Goal: Information Seeking & Learning: Learn about a topic

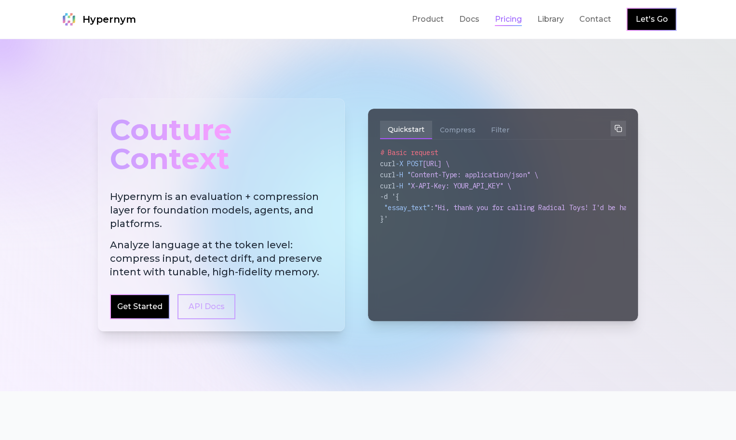
click at [522, 20] on link "Pricing" at bounding box center [508, 20] width 27 height 12
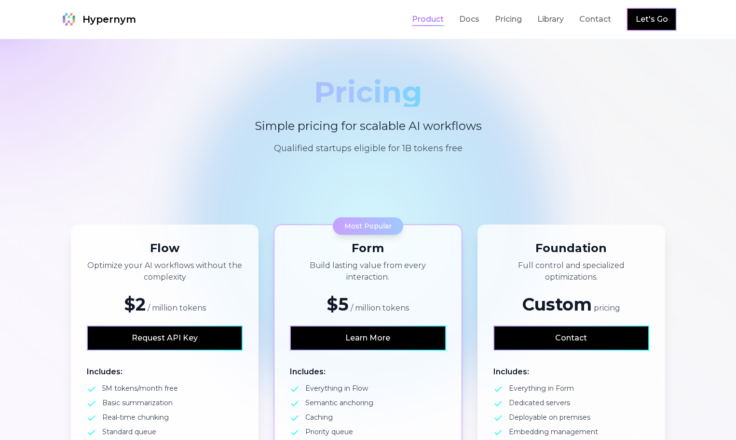
click at [444, 22] on link "Product" at bounding box center [428, 20] width 32 height 12
click at [564, 20] on link "Library" at bounding box center [551, 20] width 27 height 12
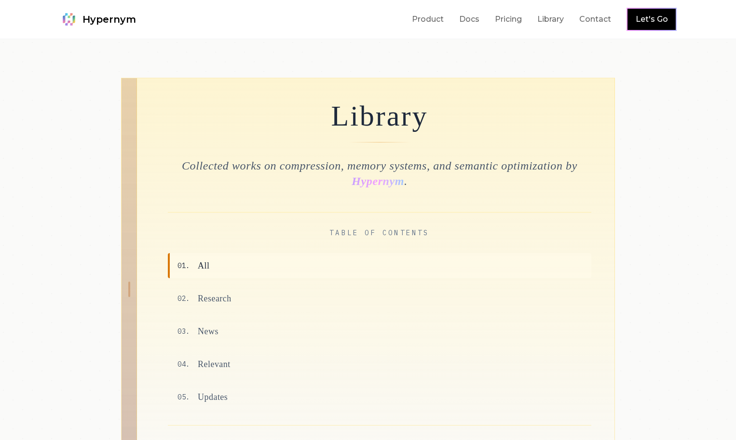
click at [83, 22] on span "Hypernym" at bounding box center [110, 20] width 54 height 14
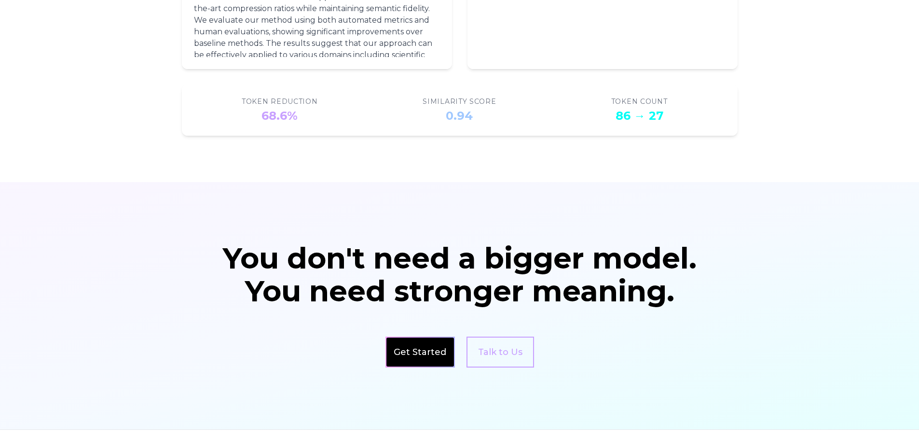
scroll to position [1614, 0]
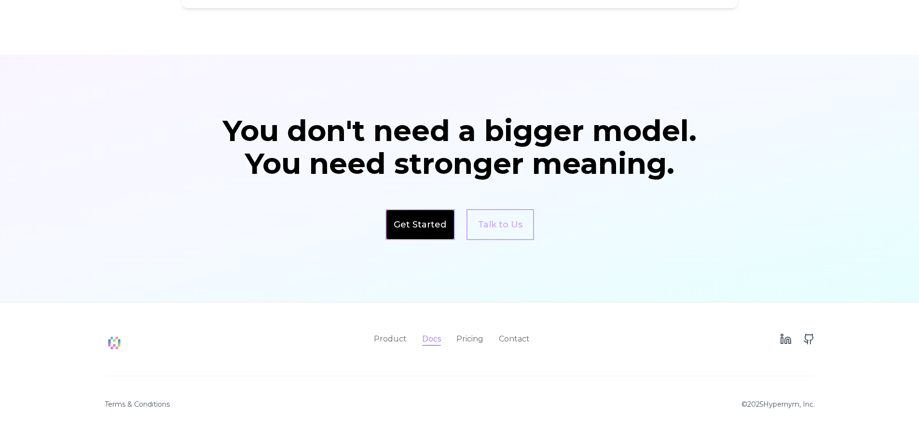
click at [437, 339] on link "Docs" at bounding box center [431, 339] width 19 height 12
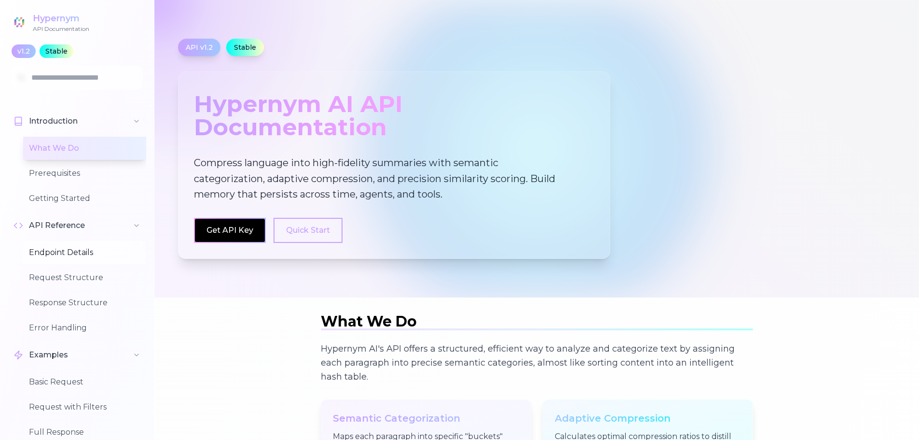
click at [75, 255] on button "Endpoint Details" at bounding box center [84, 252] width 123 height 23
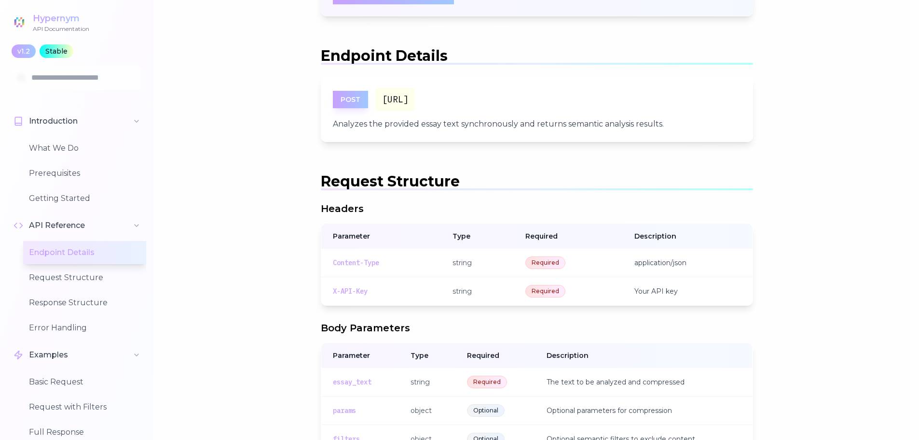
scroll to position [880, 0]
click at [76, 277] on button "Request Structure" at bounding box center [84, 277] width 123 height 23
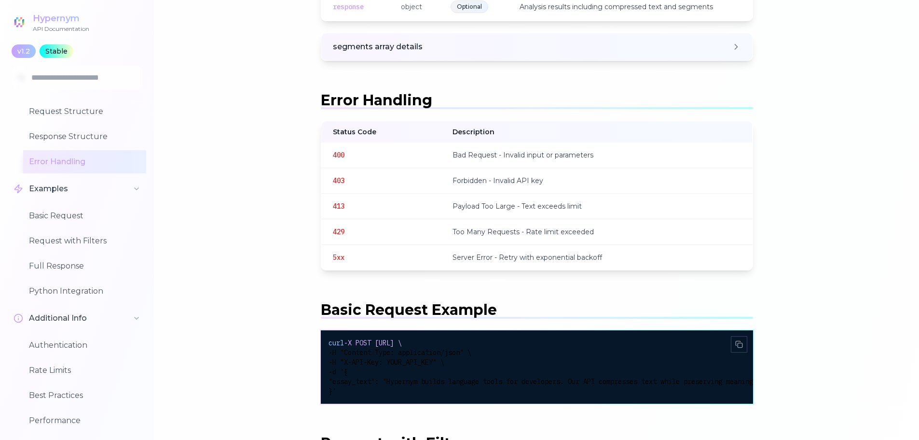
scroll to position [1633, 0]
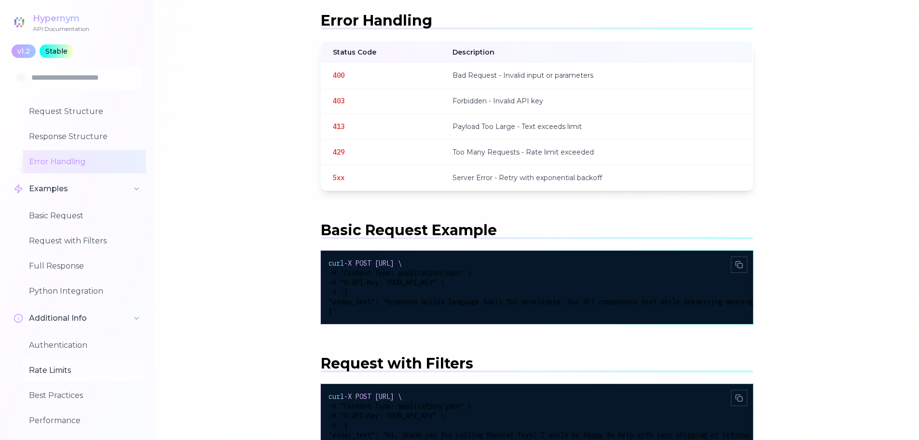
click at [70, 376] on button "Rate Limits" at bounding box center [84, 370] width 123 height 23
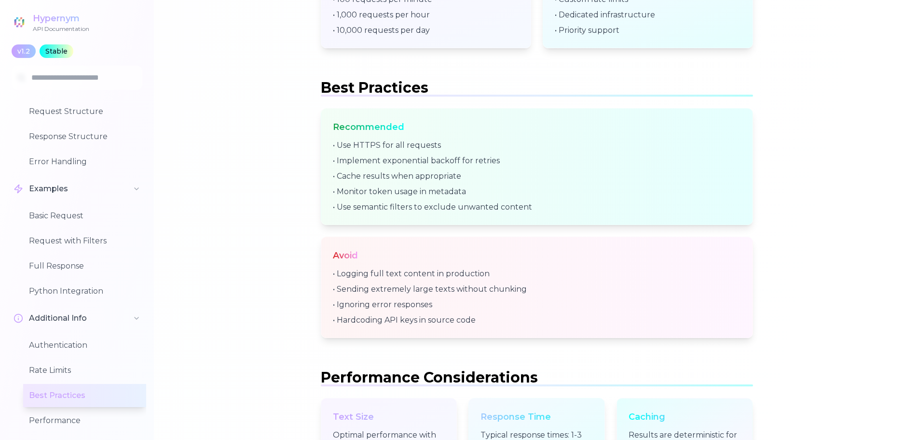
scroll to position [3719, 0]
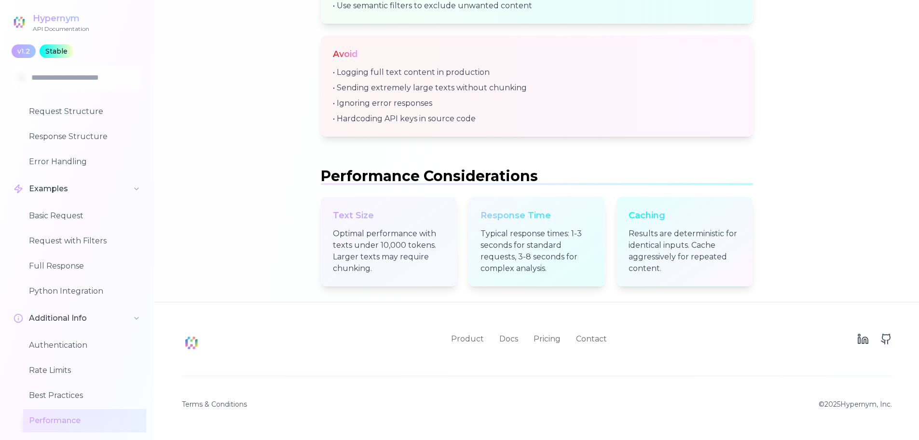
click at [25, 19] on img at bounding box center [19, 22] width 17 height 17
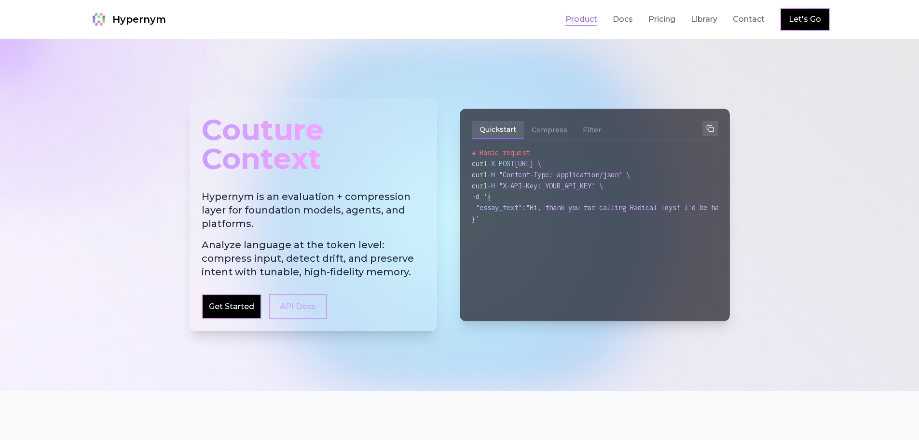
click at [576, 22] on link "Product" at bounding box center [582, 20] width 32 height 12
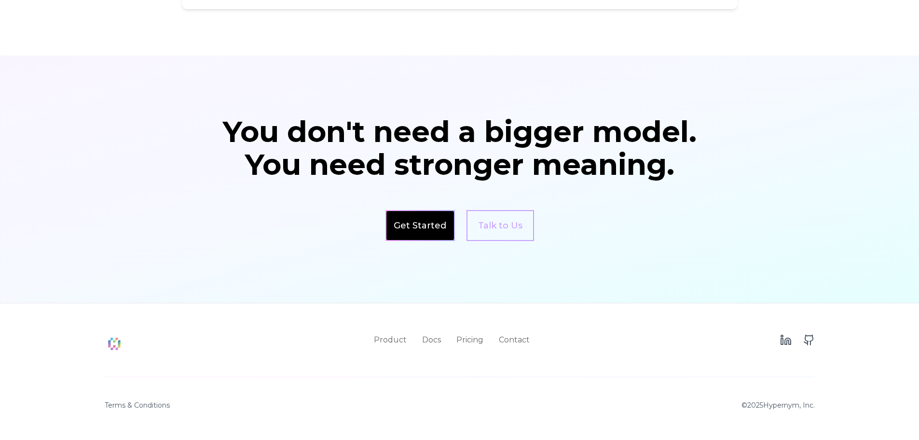
scroll to position [1614, 0]
